Goal: Obtain resource: Obtain resource

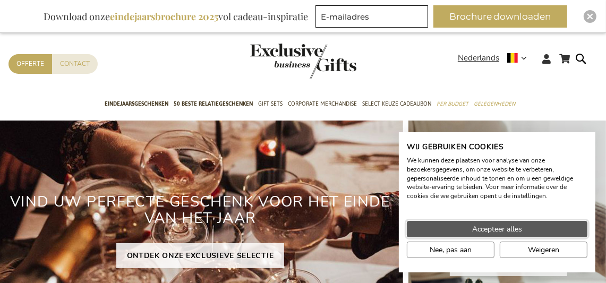
click at [528, 224] on button "Accepteer alles" at bounding box center [497, 229] width 181 height 16
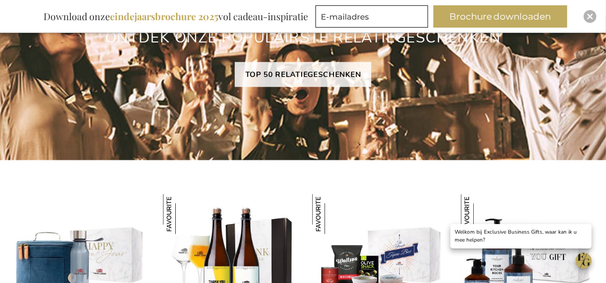
scroll to position [690, 0]
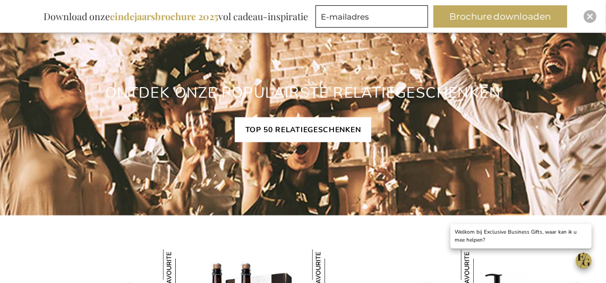
click at [282, 134] on link "TOP 50 RELATIEGESCHENKEN" at bounding box center [303, 129] width 137 height 25
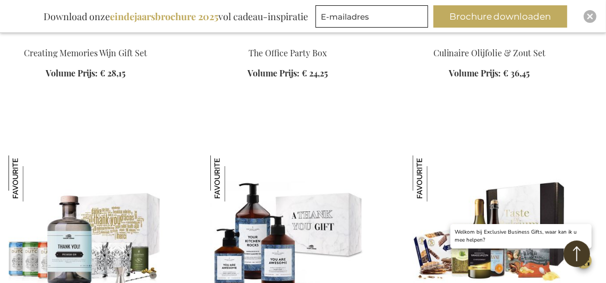
scroll to position [1433, 0]
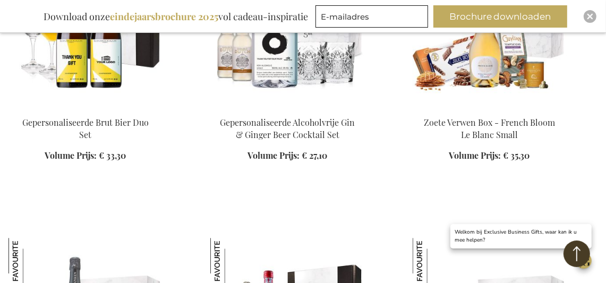
scroll to position [2388, 0]
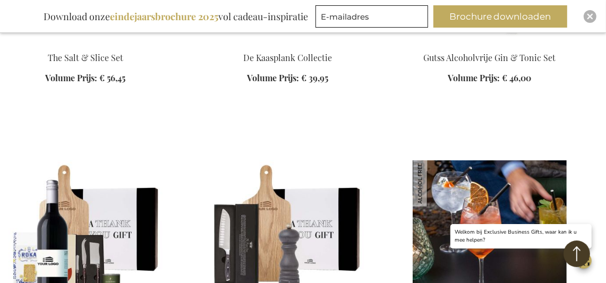
scroll to position [3450, 0]
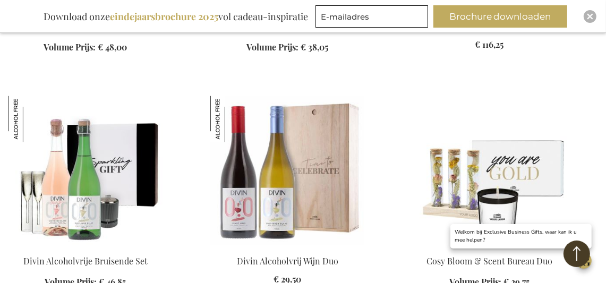
scroll to position [4140, 0]
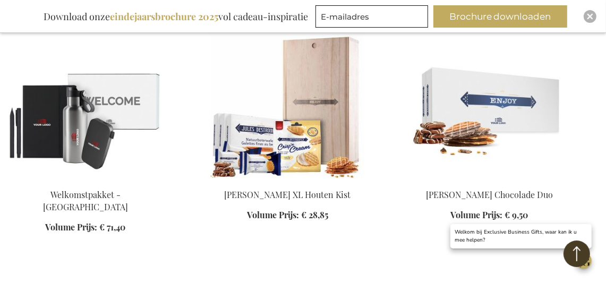
scroll to position [5202, 0]
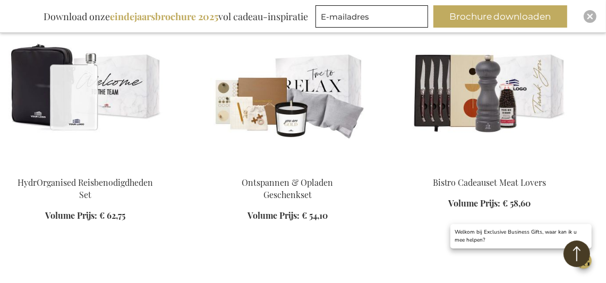
scroll to position [6370, 0]
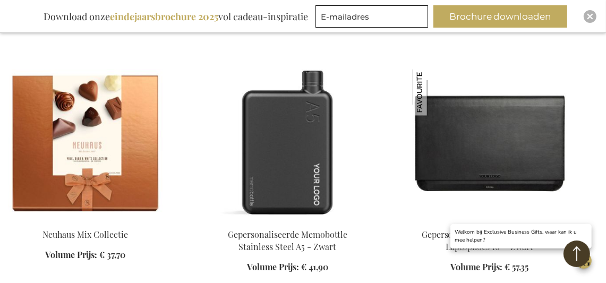
scroll to position [7219, 0]
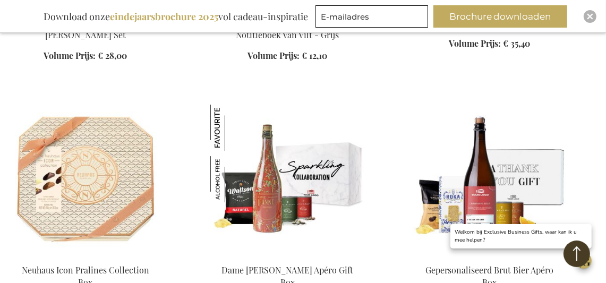
scroll to position [8175, 0]
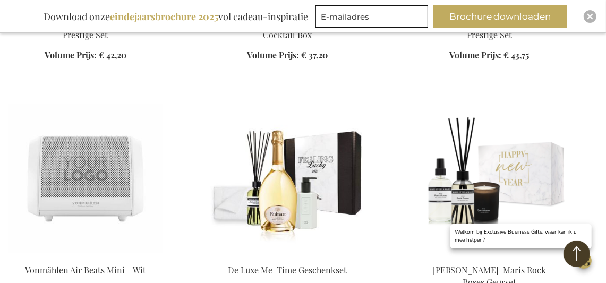
scroll to position [9237, 0]
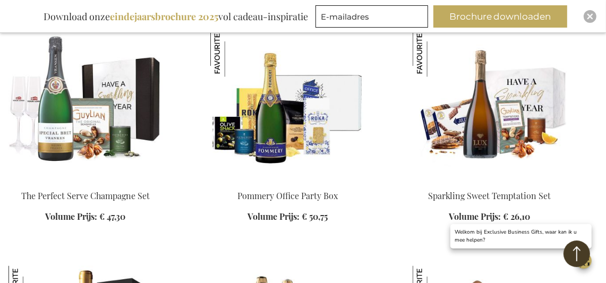
scroll to position [10033, 0]
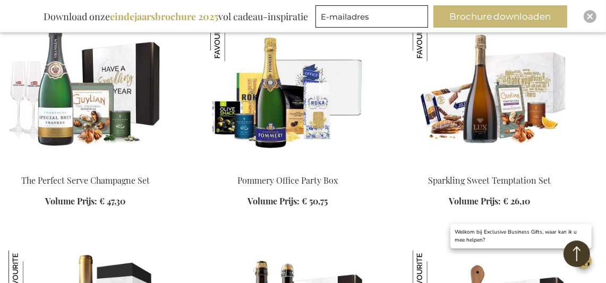
click at [487, 19] on button "Brochure downloaden" at bounding box center [500, 16] width 134 height 22
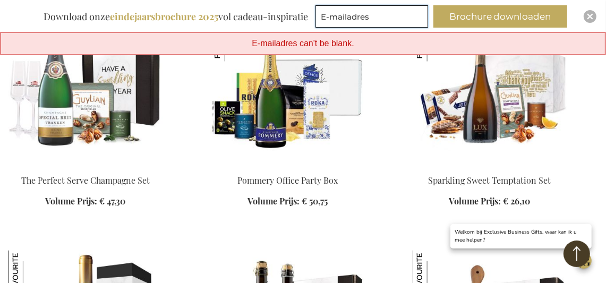
click at [365, 17] on input "E-mailadres" at bounding box center [371, 16] width 113 height 22
type input "ethel@hypotheekarchitect.be"
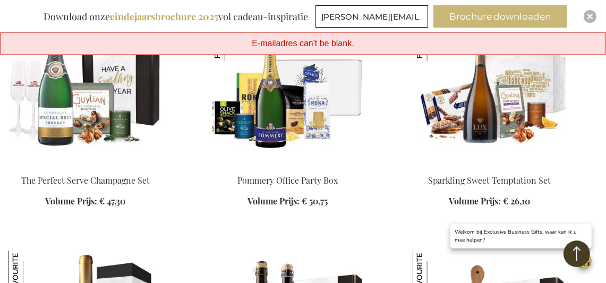
click at [527, 14] on button "Brochure downloaden" at bounding box center [500, 16] width 134 height 22
